Goal: Check status: Check status

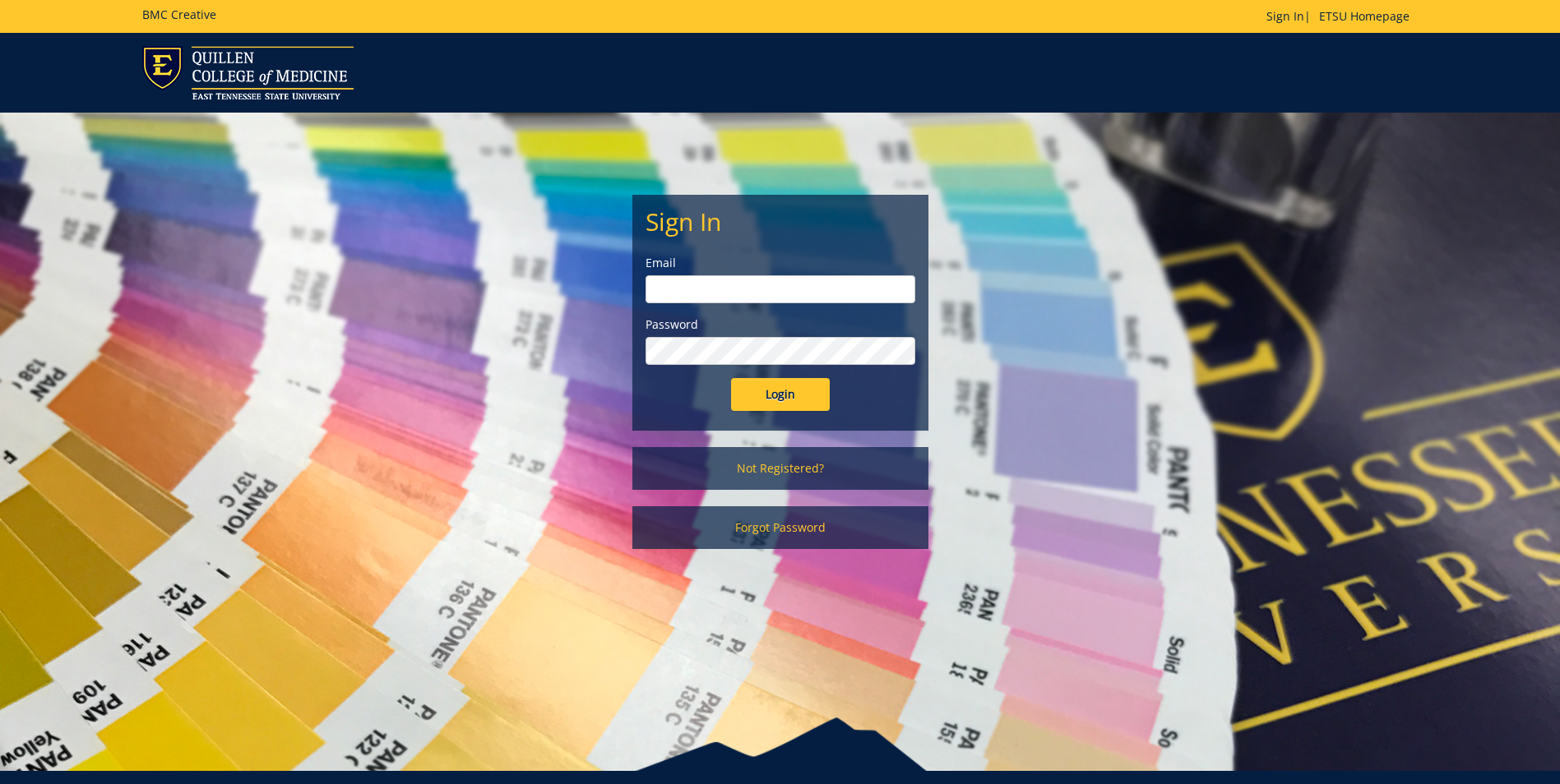
type input "berryag@etsu.edu"
click at [743, 394] on input "Login" at bounding box center [780, 395] width 99 height 33
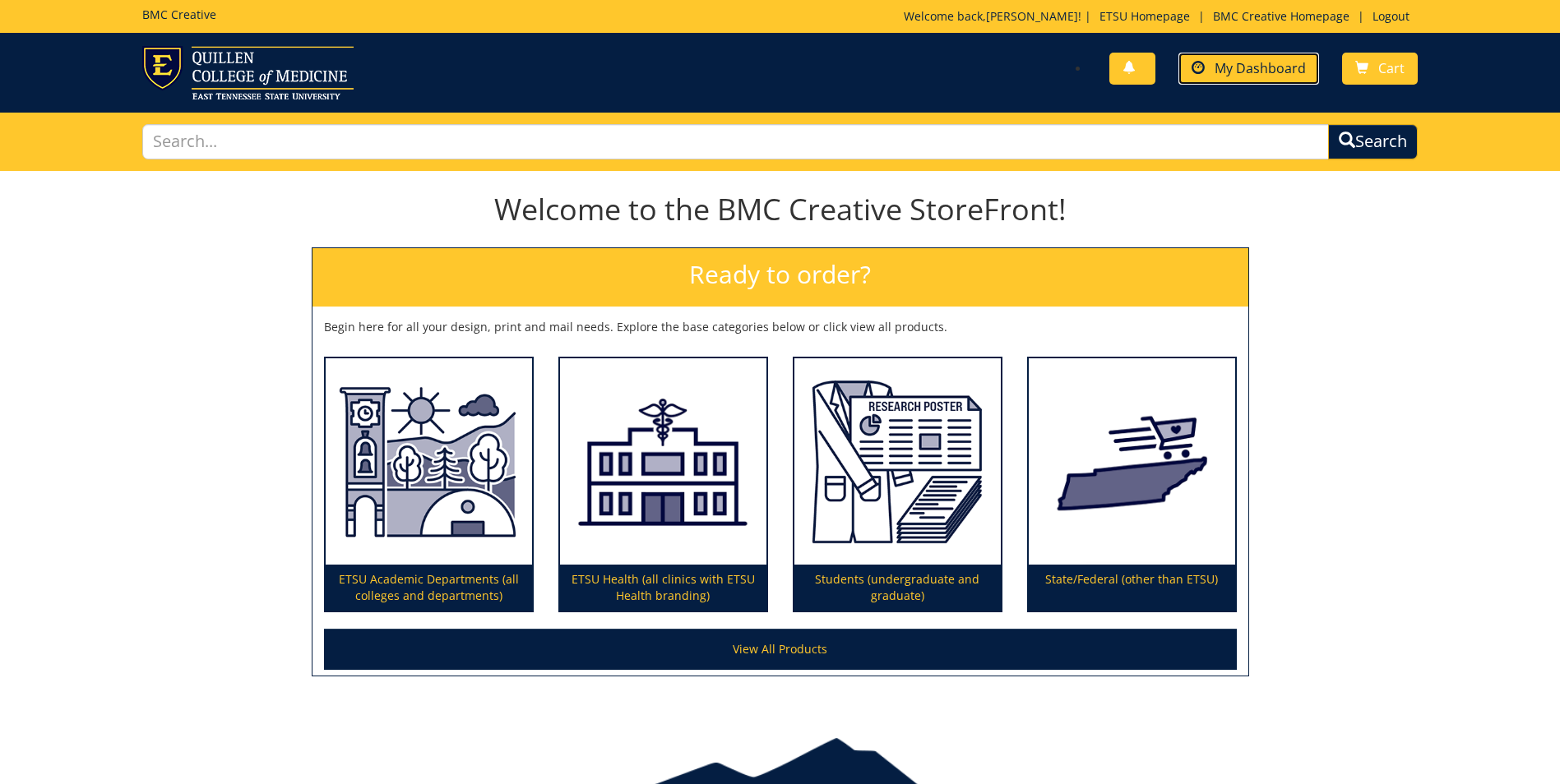
click at [1210, 60] on link "My Dashboard" at bounding box center [1248, 68] width 141 height 32
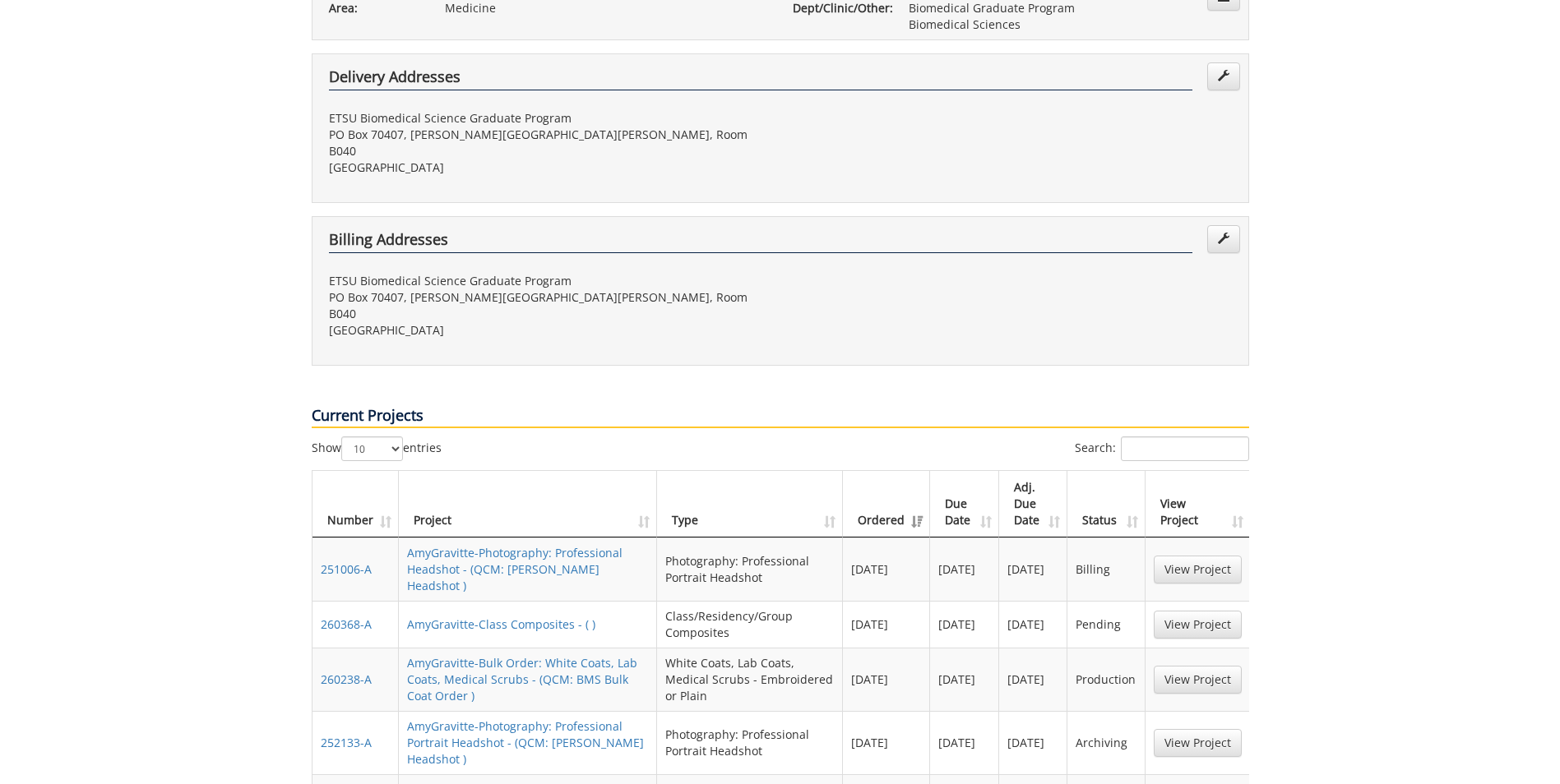
scroll to position [494, 0]
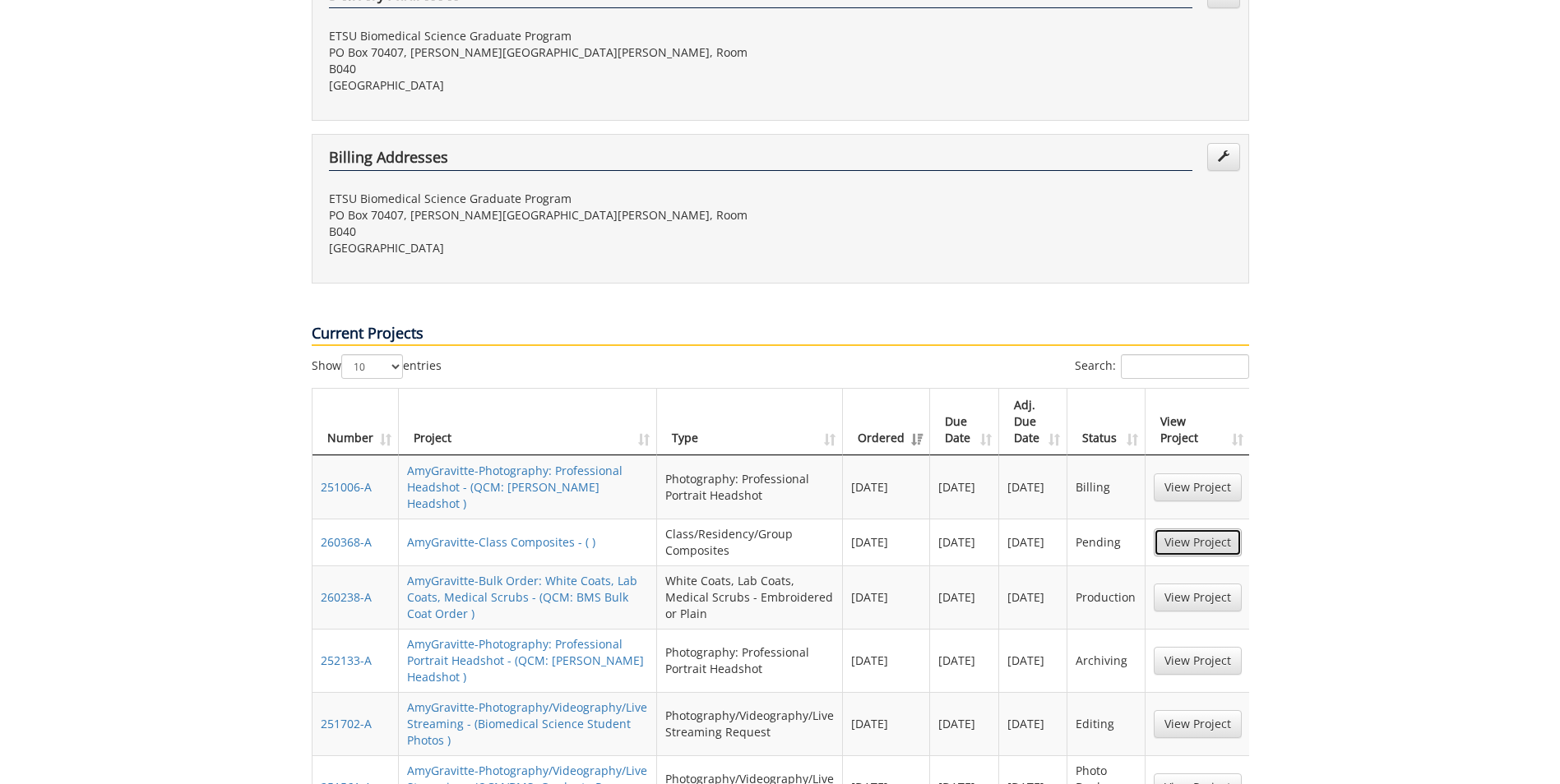
click at [1194, 529] on link "View Project" at bounding box center [1198, 543] width 88 height 28
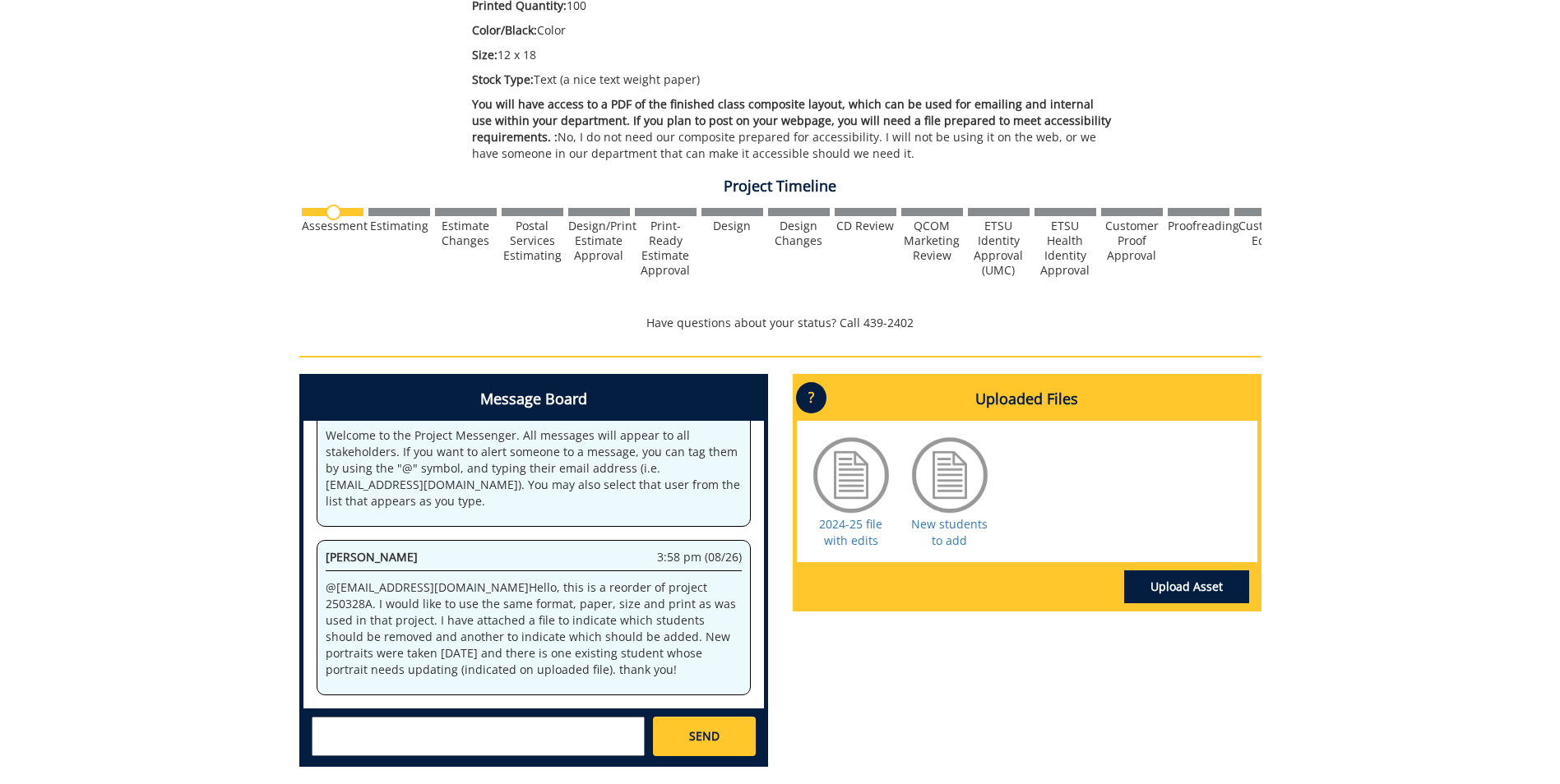
scroll to position [494, 0]
